Goal: Check status: Check status

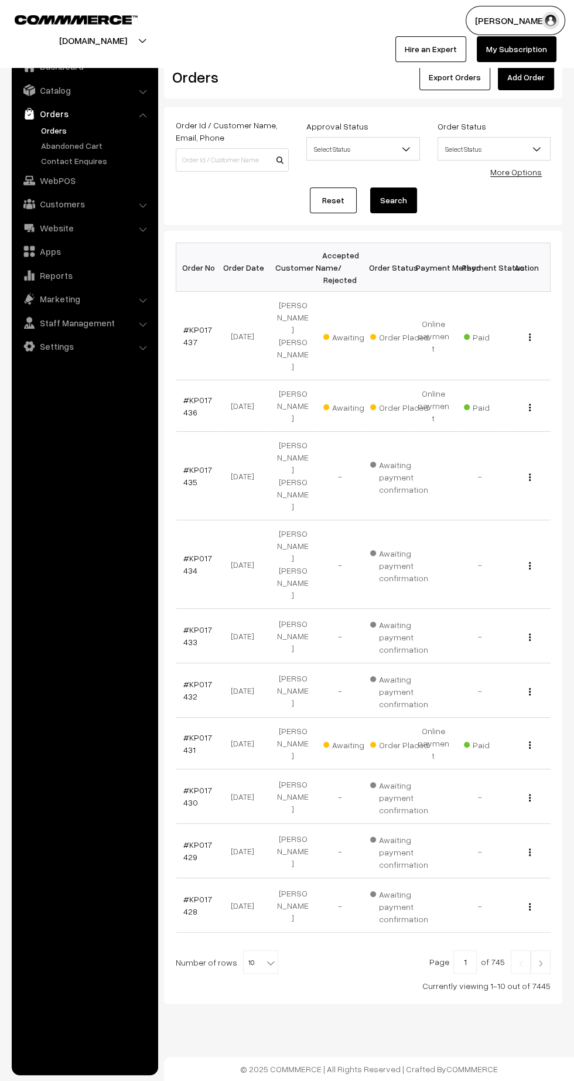
click at [189, 325] on link "#KP017437" at bounding box center [197, 336] width 29 height 22
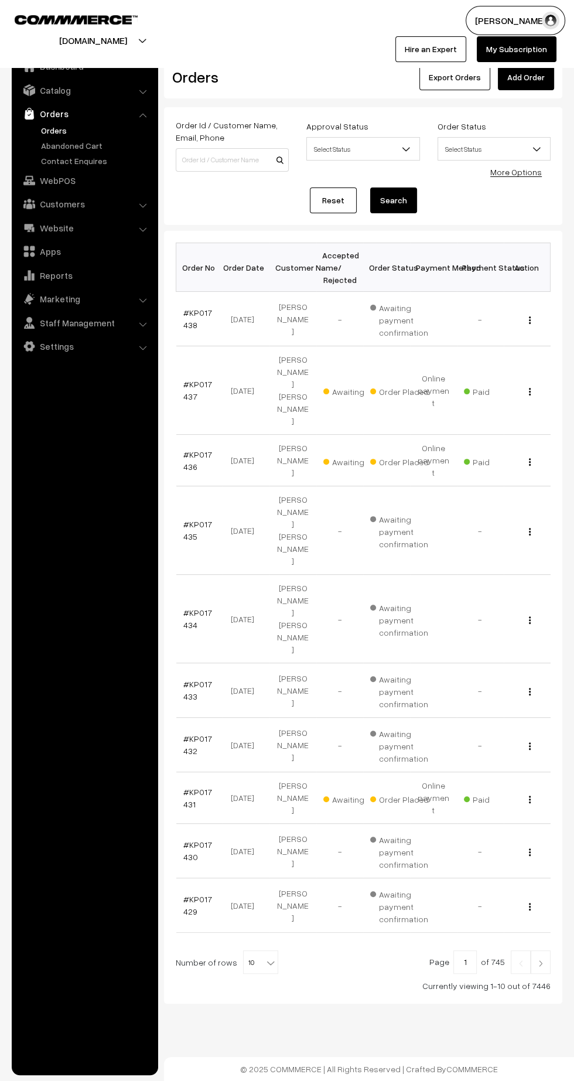
click at [186, 320] on link "#KP017438" at bounding box center [197, 319] width 29 height 22
click at [187, 449] on link "#KP017436" at bounding box center [197, 460] width 29 height 22
click at [184, 519] on link "#KP017435" at bounding box center [197, 530] width 29 height 22
click at [190, 607] on link "#KP017434" at bounding box center [197, 618] width 29 height 22
click at [187, 679] on link "#KP017433" at bounding box center [197, 690] width 29 height 22
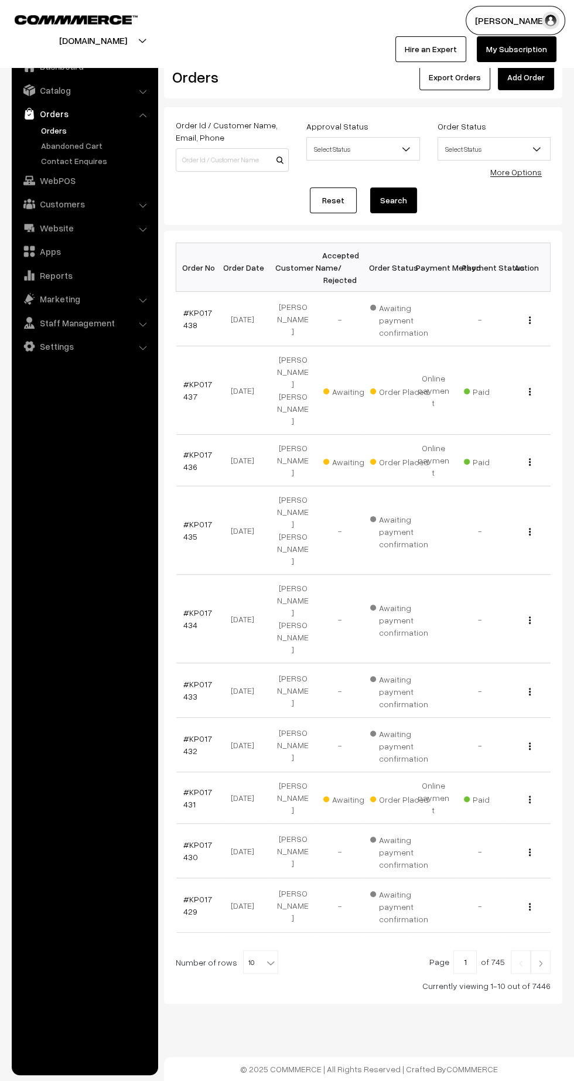
click at [187, 733] on link "#KP017432" at bounding box center [197, 744] width 29 height 22
click at [187, 787] on link "#KP017431" at bounding box center [197, 798] width 29 height 22
click at [187, 839] on link "#KP017430" at bounding box center [197, 850] width 29 height 22
click at [190, 894] on link "#KP017429" at bounding box center [197, 905] width 29 height 22
click at [539, 960] on img at bounding box center [540, 963] width 11 height 7
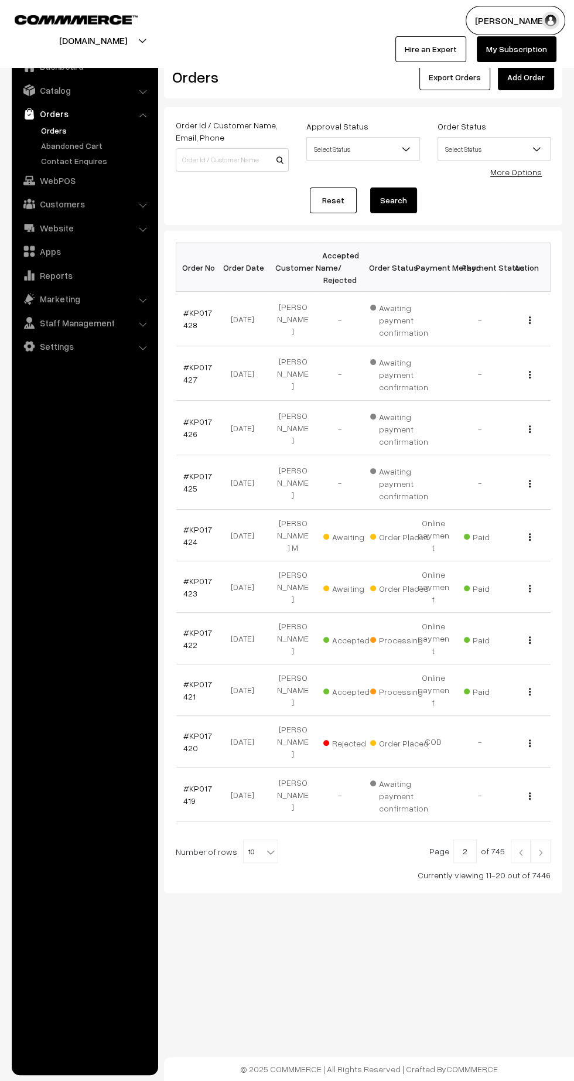
click at [196, 315] on link "#KP017428" at bounding box center [197, 319] width 29 height 22
click at [187, 378] on link "#KP017427" at bounding box center [197, 373] width 29 height 22
